Goal: Information Seeking & Learning: Learn about a topic

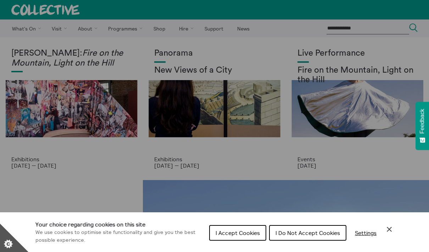
click at [389, 226] on icon "Close Cookie Control" at bounding box center [389, 229] width 9 height 9
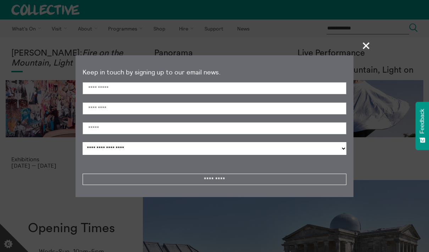
click at [363, 45] on span "+" at bounding box center [366, 45] width 21 height 21
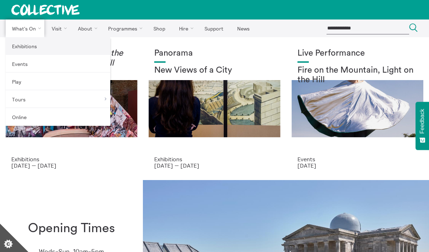
click at [28, 45] on link "Exhibitions" at bounding box center [58, 46] width 105 height 18
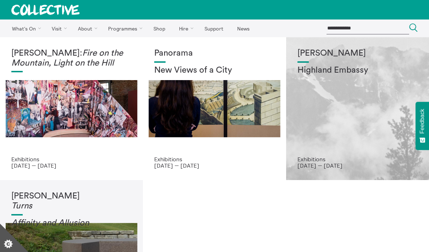
click at [333, 88] on div "Shen Xin Highland Embassy" at bounding box center [357, 102] width 120 height 107
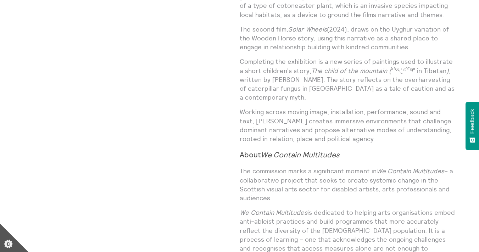
scroll to position [512, 0]
